Goal: Task Accomplishment & Management: Manage account settings

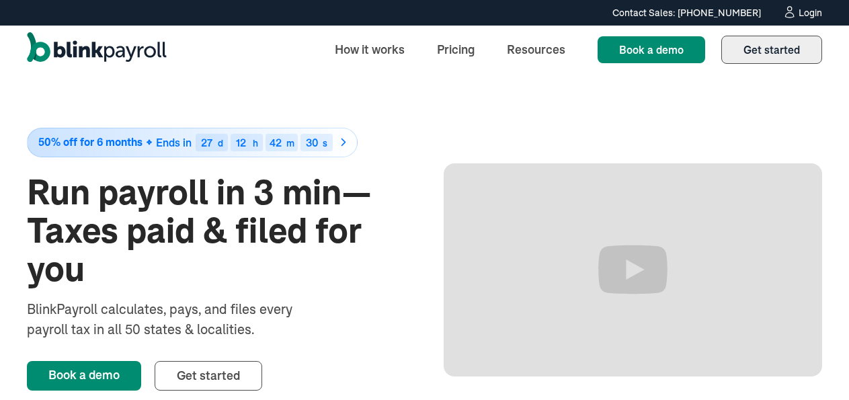
click at [784, 51] on span "Get started" at bounding box center [771, 49] width 56 height 13
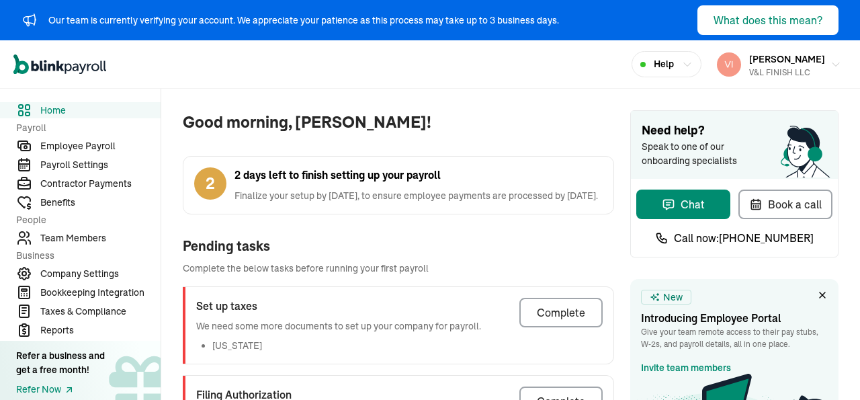
click at [547, 321] on div "Complete" at bounding box center [561, 312] width 48 height 16
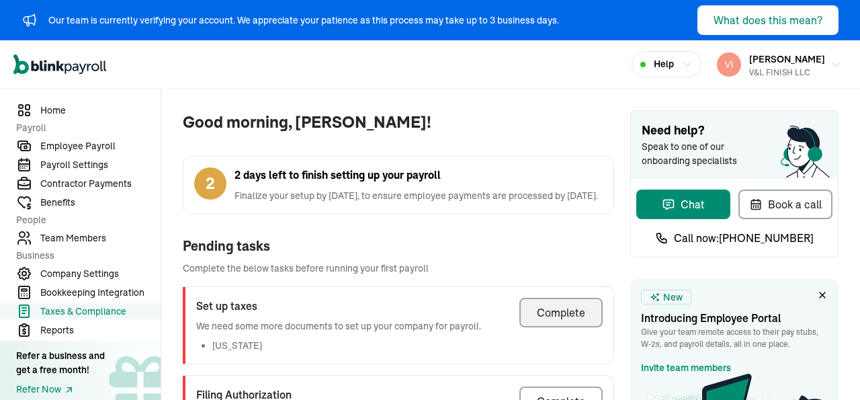
click at [548, 321] on div "Complete" at bounding box center [561, 312] width 48 height 16
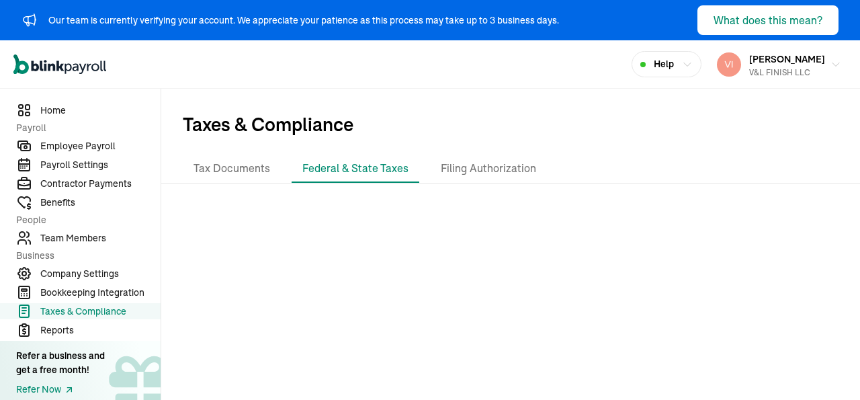
scroll to position [5, 0]
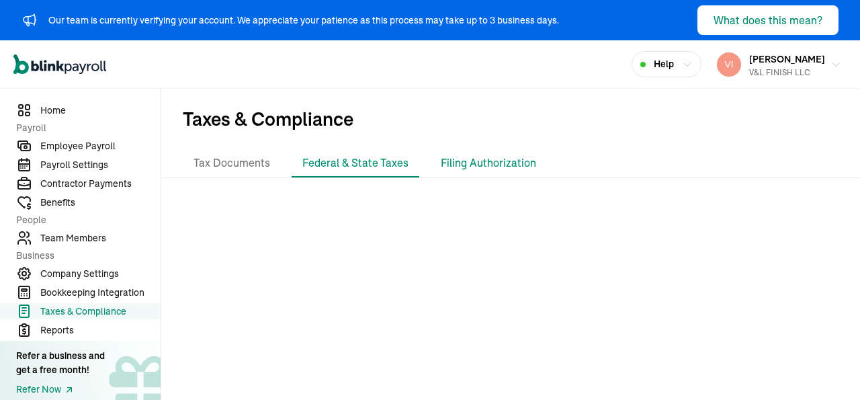
click at [471, 162] on li "Filing Authorization" at bounding box center [488, 163] width 117 height 28
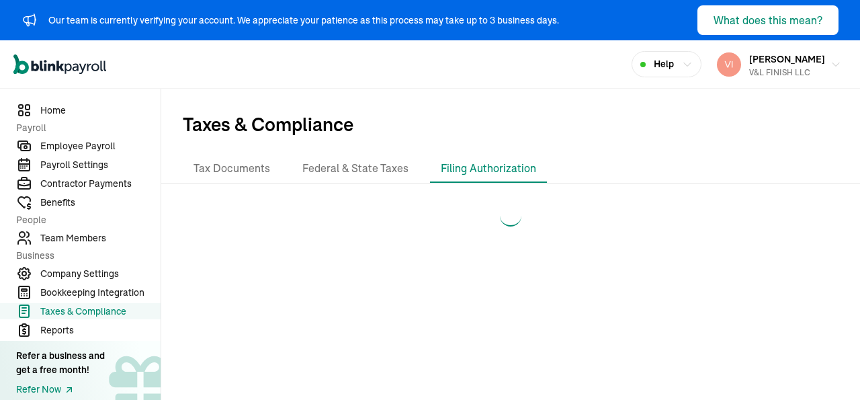
scroll to position [0, 0]
click at [57, 112] on span "Home" at bounding box center [100, 111] width 120 height 14
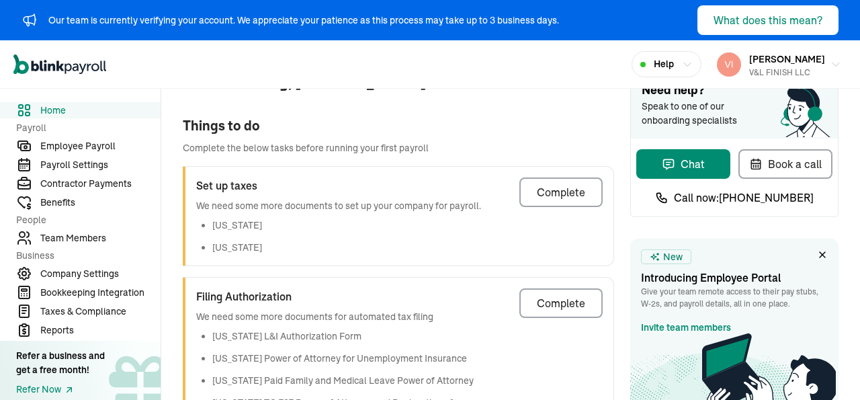
scroll to position [36, 0]
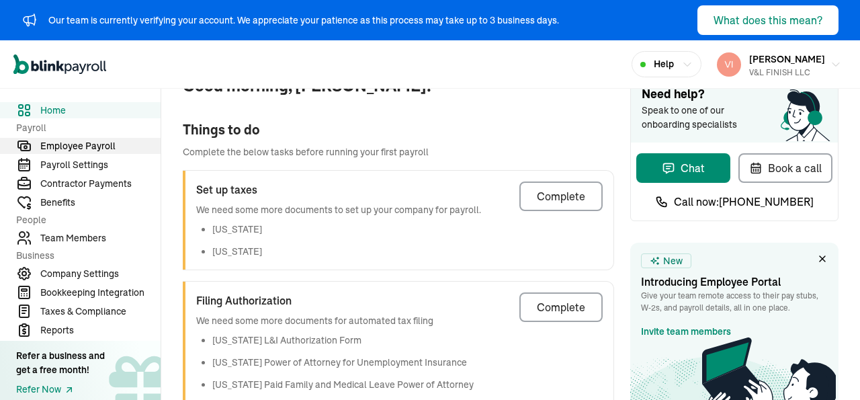
click at [85, 149] on span "Employee Payroll" at bounding box center [100, 146] width 120 height 14
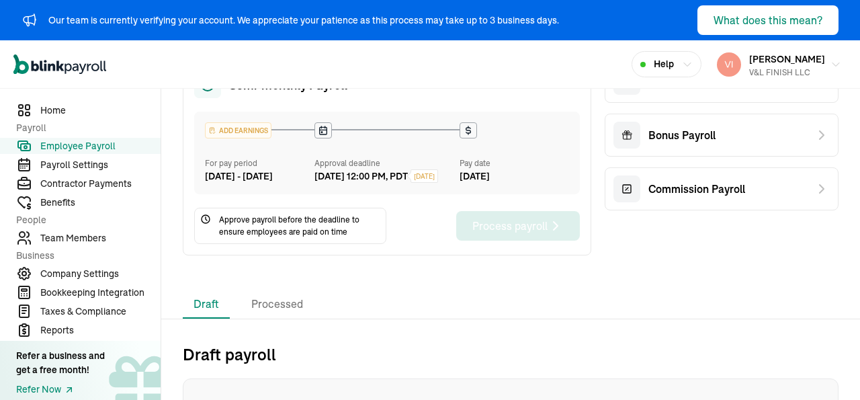
scroll to position [179, 0]
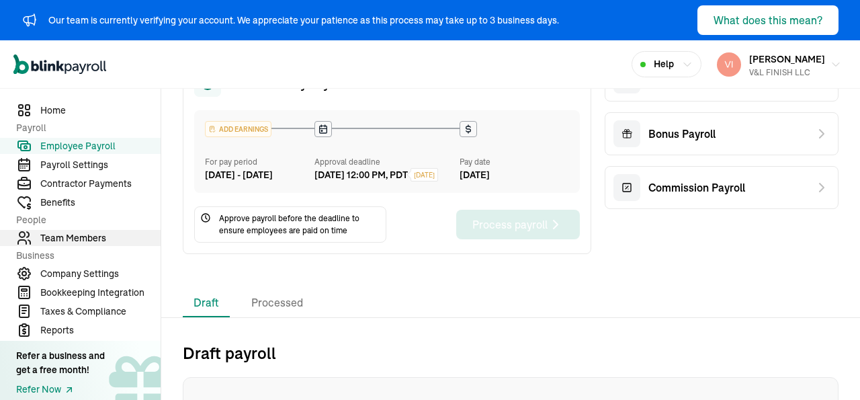
click at [77, 241] on span "Team Members" at bounding box center [100, 238] width 120 height 14
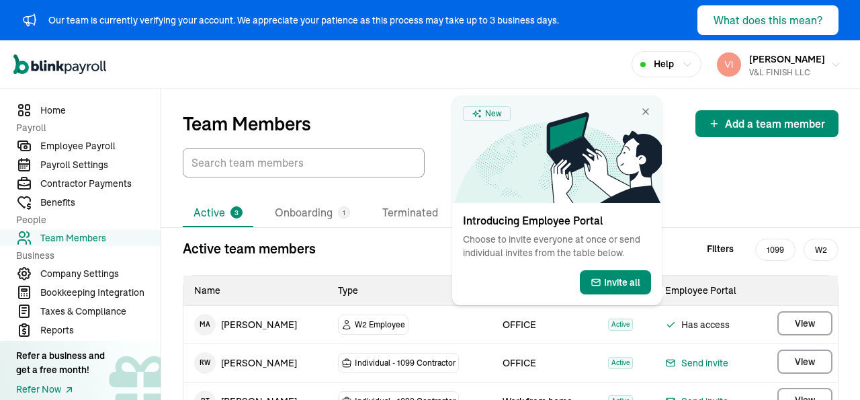
drag, startPoint x: 77, startPoint y: 241, endPoint x: 192, endPoint y: 237, distance: 114.3
click at [77, 237] on span "Team Members" at bounding box center [100, 238] width 120 height 14
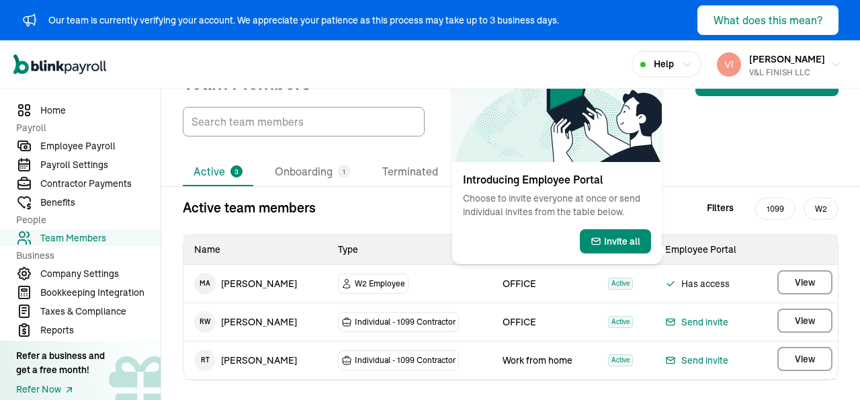
click at [829, 277] on div "Active team members Filters 1099 W2 Name Type Work Location Status Employee Por…" at bounding box center [510, 289] width 699 height 183
click at [307, 170] on li "Onboarding 1" at bounding box center [312, 172] width 97 height 28
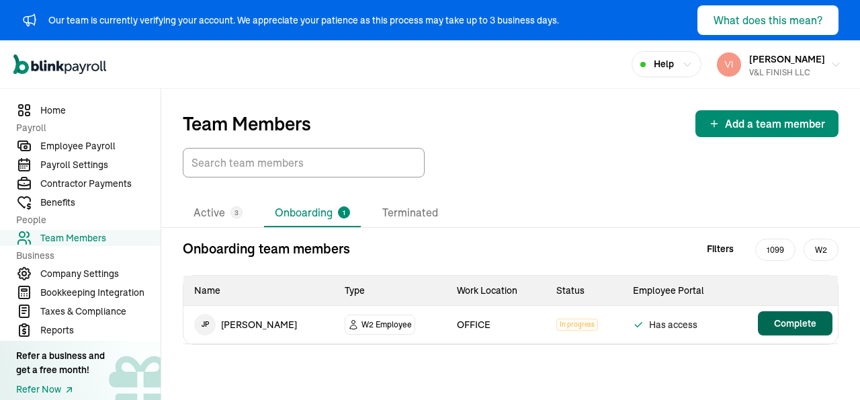
click at [785, 326] on span "Complete" at bounding box center [795, 323] width 42 height 13
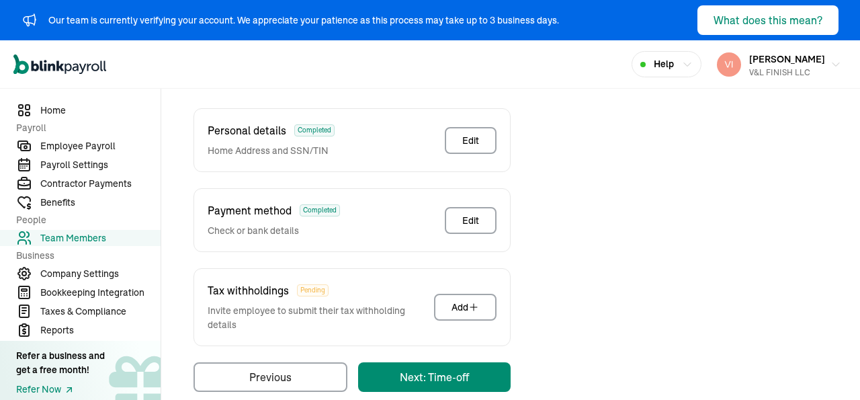
scroll to position [355, 0]
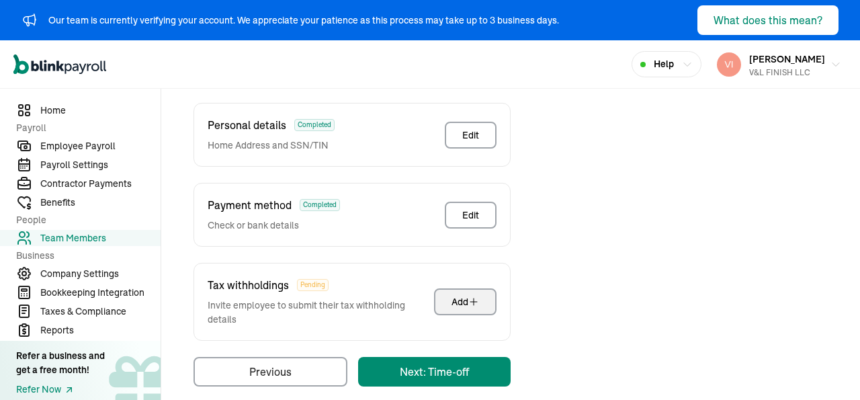
click at [470, 295] on div "Add" at bounding box center [466, 301] width 28 height 13
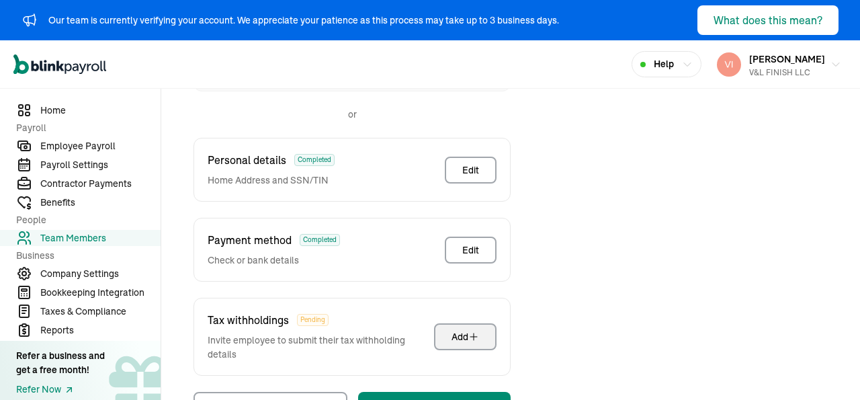
scroll to position [199, 0]
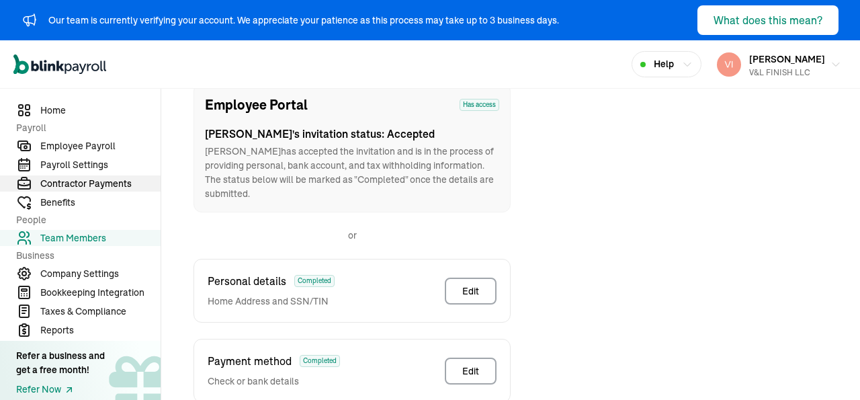
click at [93, 186] on span "Contractor Payments" at bounding box center [100, 184] width 120 height 14
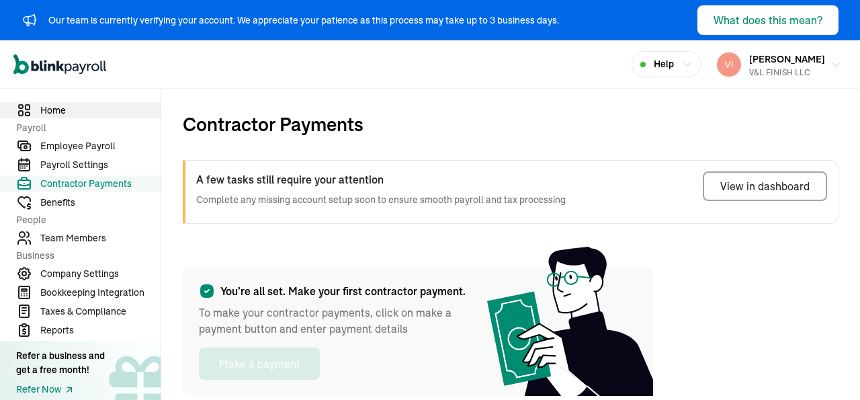
click at [54, 108] on span "Home" at bounding box center [100, 111] width 120 height 14
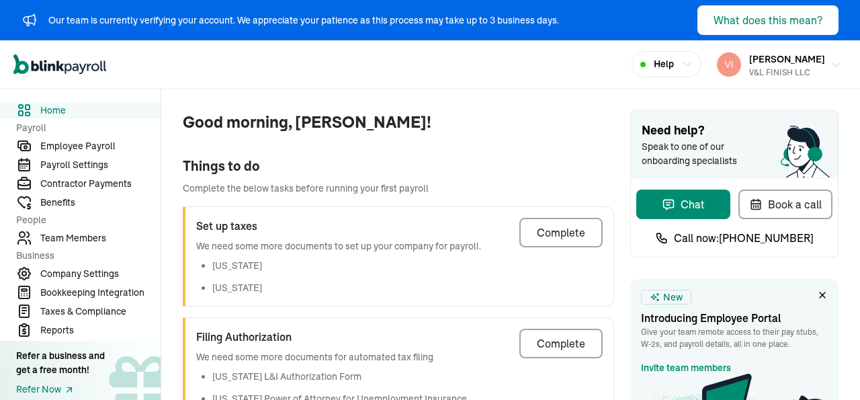
click at [815, 68] on button "[PERSON_NAME] V&L FINISH LLC" at bounding box center [779, 65] width 135 height 34
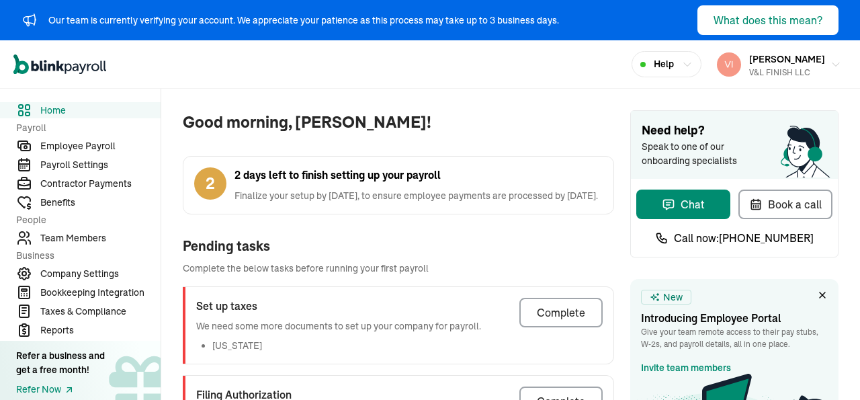
click at [547, 321] on div "Complete" at bounding box center [561, 312] width 48 height 16
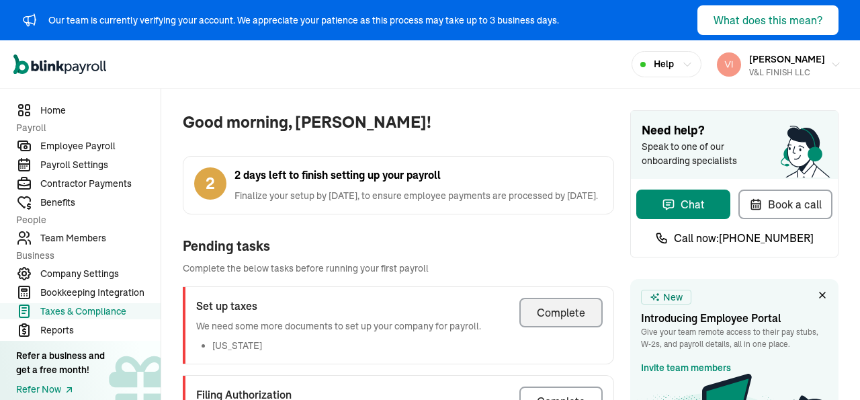
click at [548, 321] on div "Complete" at bounding box center [561, 312] width 48 height 16
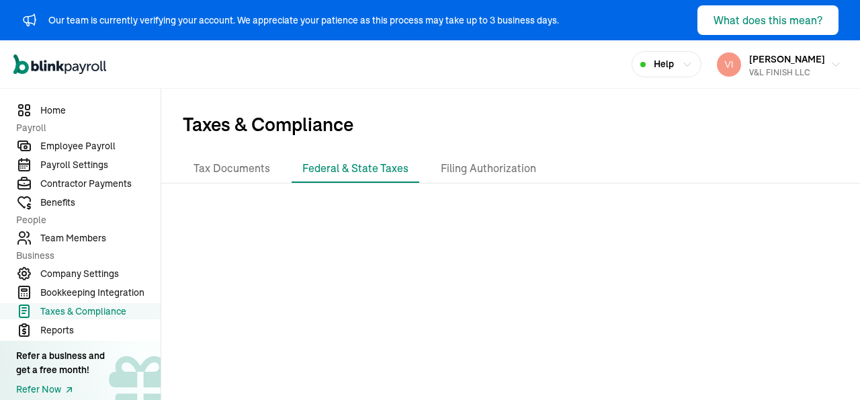
scroll to position [5, 0]
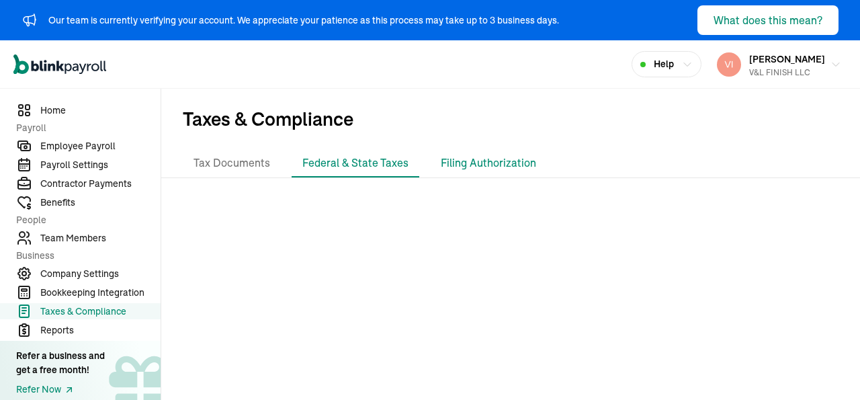
click at [471, 162] on li "Filing Authorization" at bounding box center [488, 163] width 117 height 28
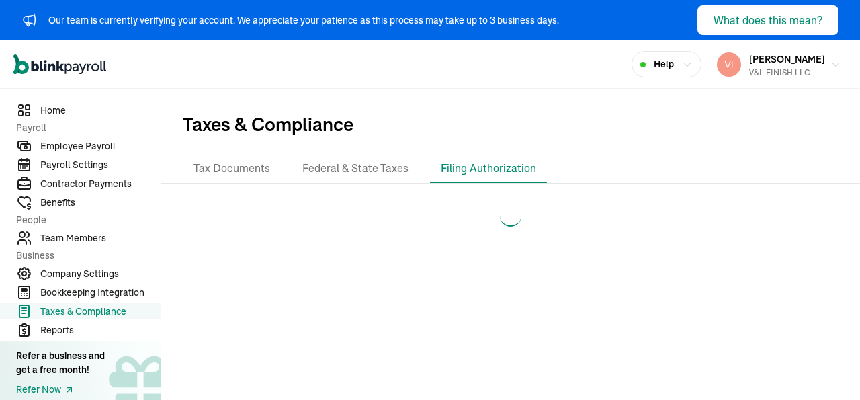
scroll to position [0, 0]
click at [57, 112] on span "Home" at bounding box center [100, 111] width 120 height 14
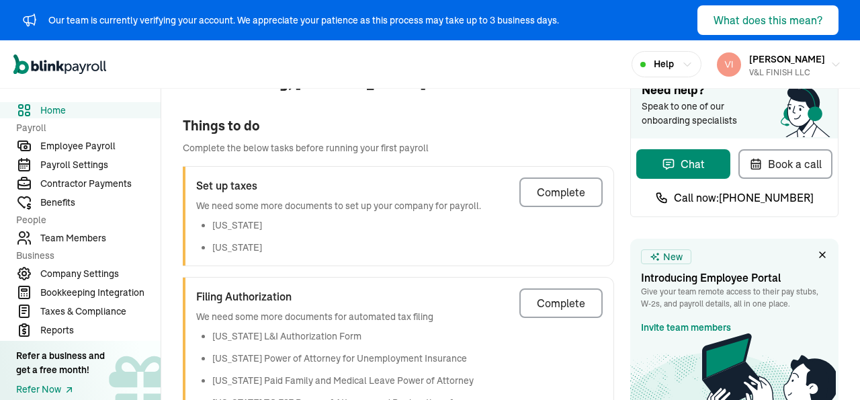
scroll to position [36, 0]
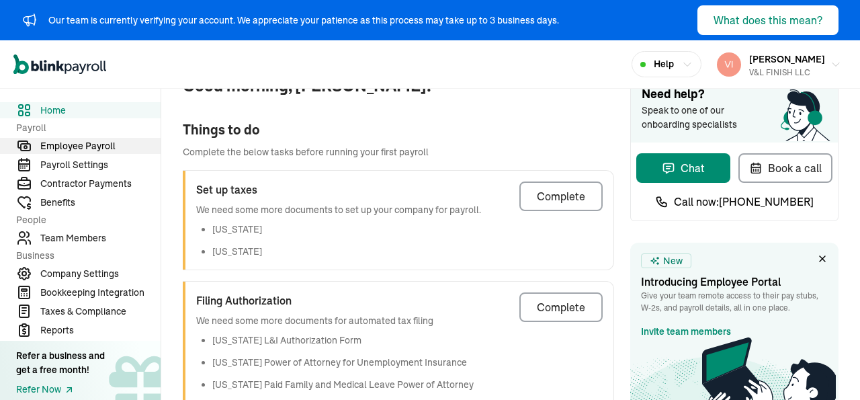
click at [85, 149] on span "Employee Payroll" at bounding box center [100, 146] width 120 height 14
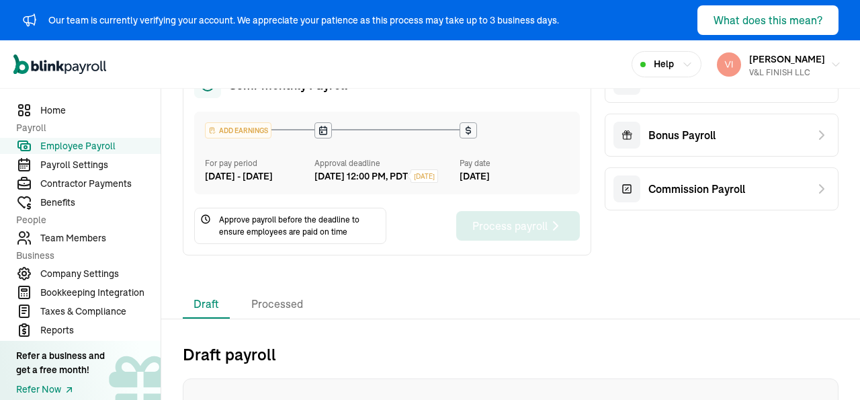
scroll to position [179, 0]
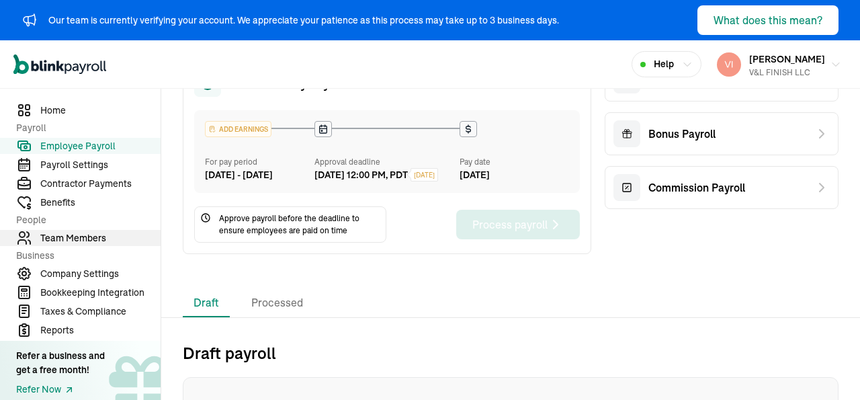
click at [77, 241] on span "Team Members" at bounding box center [100, 238] width 120 height 14
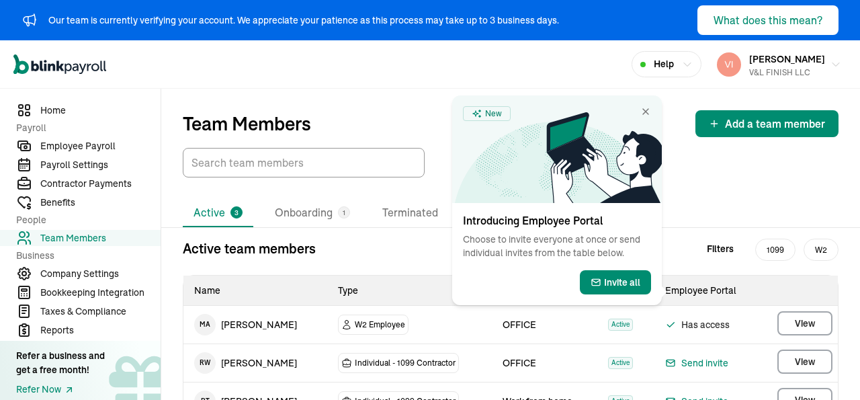
drag, startPoint x: 77, startPoint y: 241, endPoint x: 192, endPoint y: 237, distance: 114.3
click at [77, 237] on span "Team Members" at bounding box center [100, 238] width 120 height 14
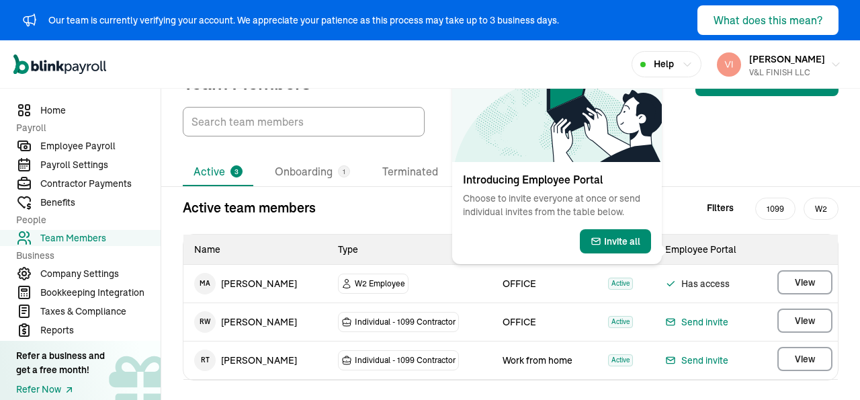
click at [829, 277] on div "Active team members Filters 1099 W2 Name Type Work Location Status Employee Por…" at bounding box center [510, 289] width 699 height 183
click at [307, 170] on li "Onboarding 1" at bounding box center [312, 172] width 97 height 28
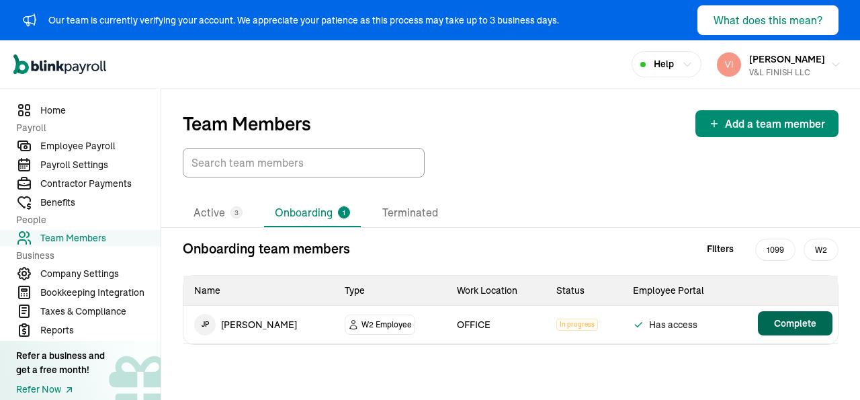
click at [785, 326] on span "Complete" at bounding box center [795, 323] width 42 height 13
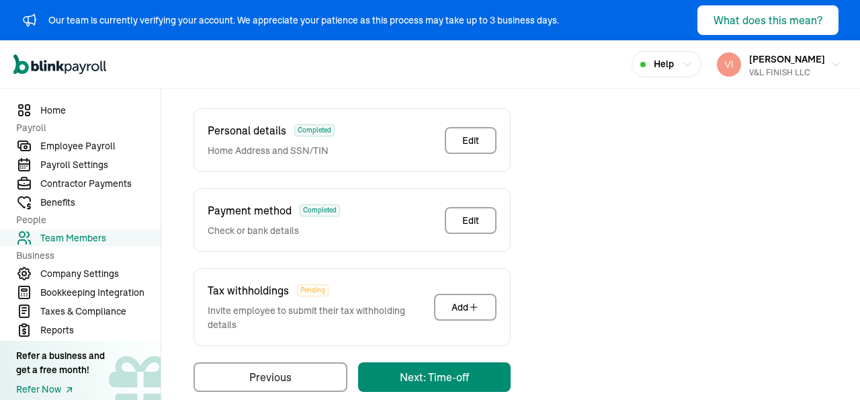
scroll to position [355, 0]
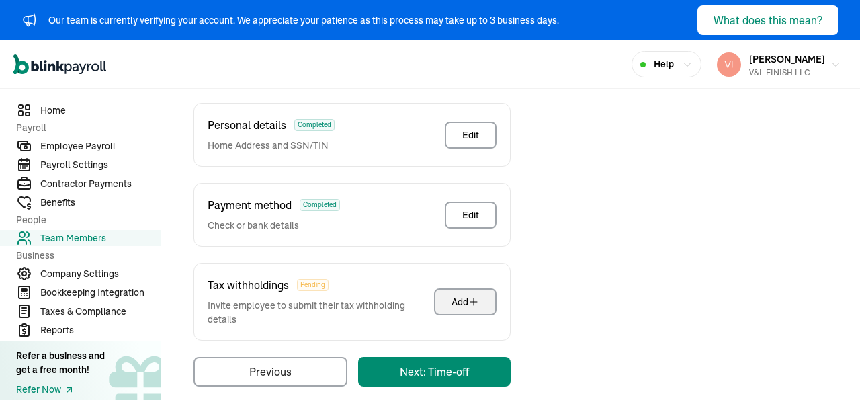
click at [470, 295] on div "Add" at bounding box center [466, 301] width 28 height 13
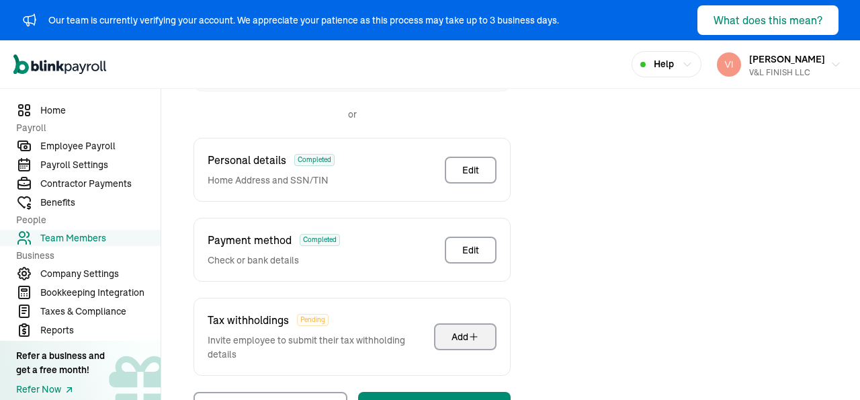
scroll to position [199, 0]
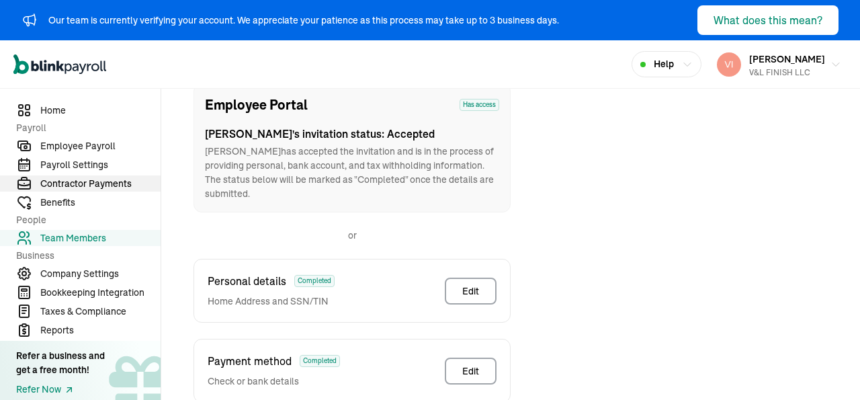
click at [93, 186] on span "Contractor Payments" at bounding box center [100, 184] width 120 height 14
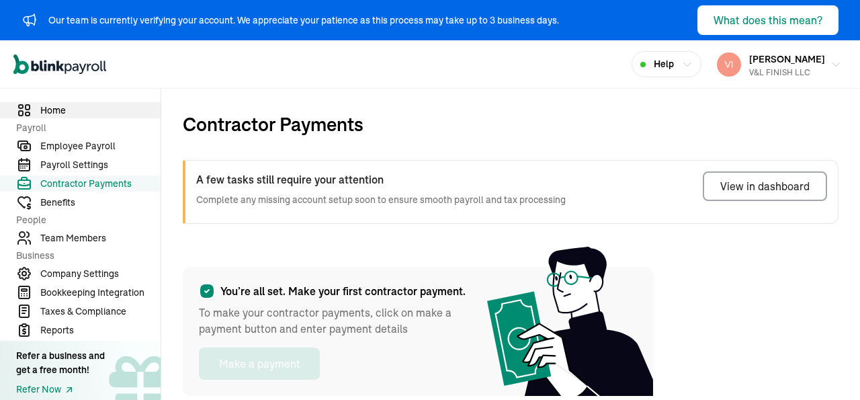
click at [54, 108] on span "Home" at bounding box center [100, 111] width 120 height 14
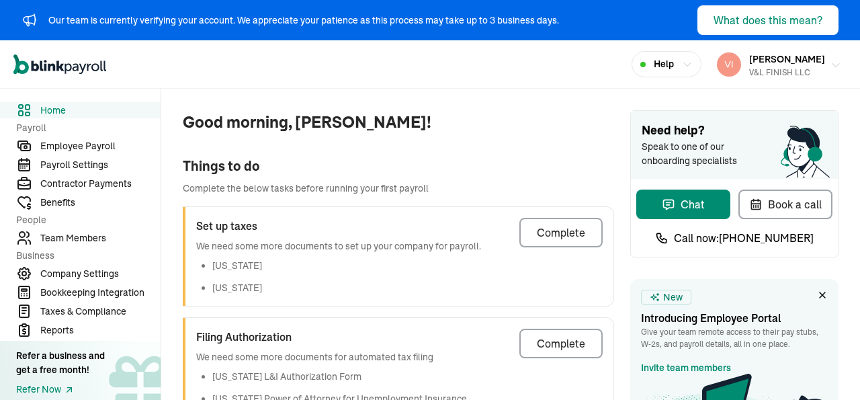
click at [815, 68] on button "[PERSON_NAME] V&L FINISH LLC" at bounding box center [779, 65] width 135 height 34
